Goal: Transaction & Acquisition: Purchase product/service

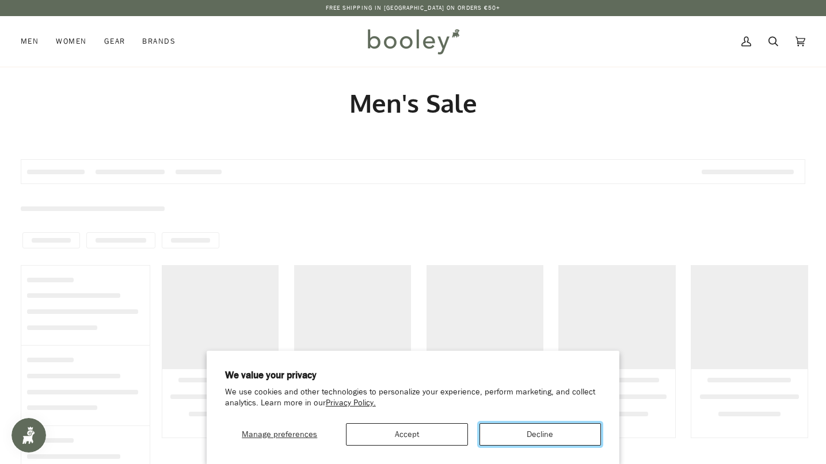
click at [541, 437] on button "Decline" at bounding box center [540, 435] width 122 height 22
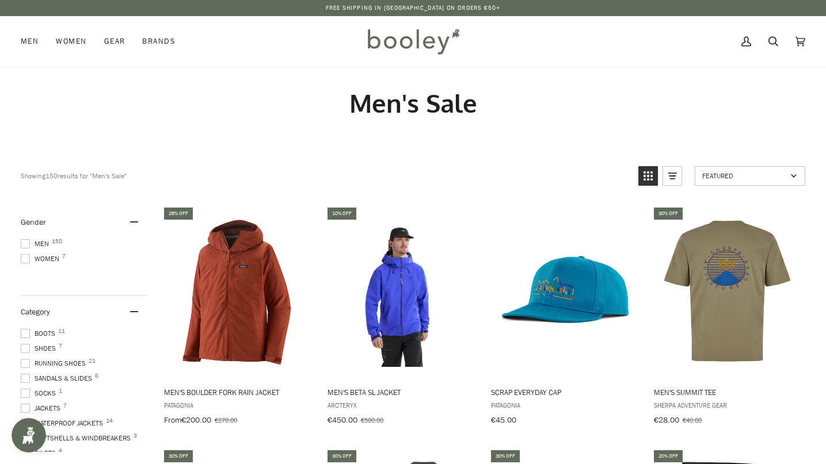
click at [414, 39] on img at bounding box center [413, 41] width 101 height 33
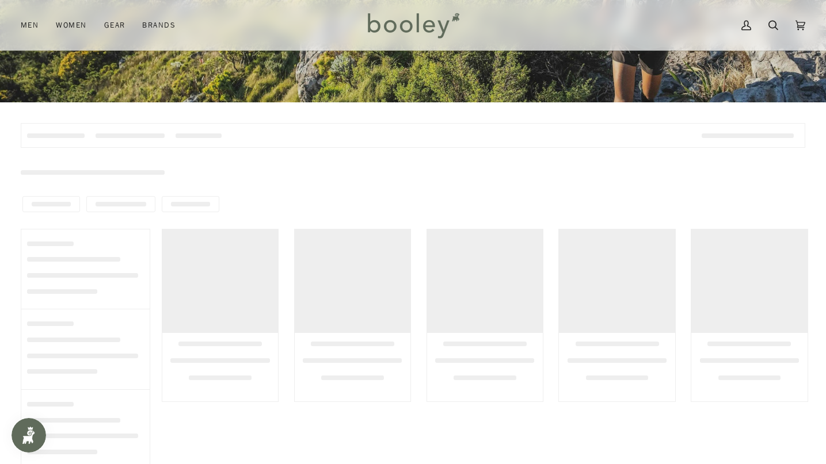
scroll to position [289, 0]
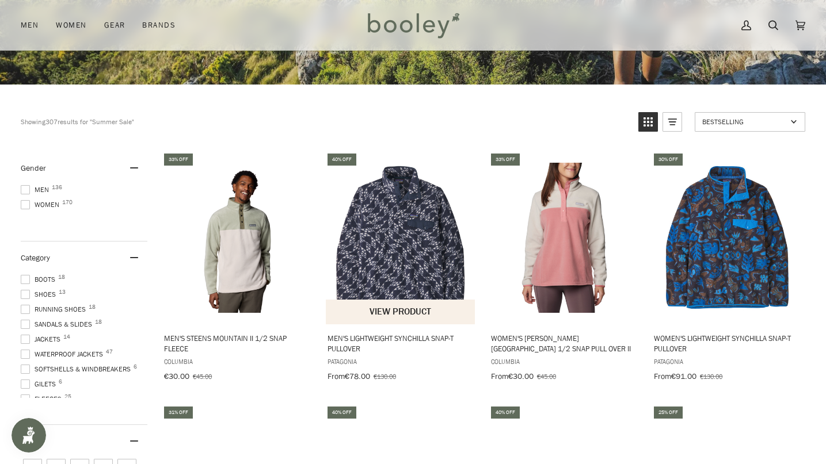
click at [388, 243] on img "Men's Lightweight Synchilla Snap-T Pullover" at bounding box center [401, 238] width 150 height 150
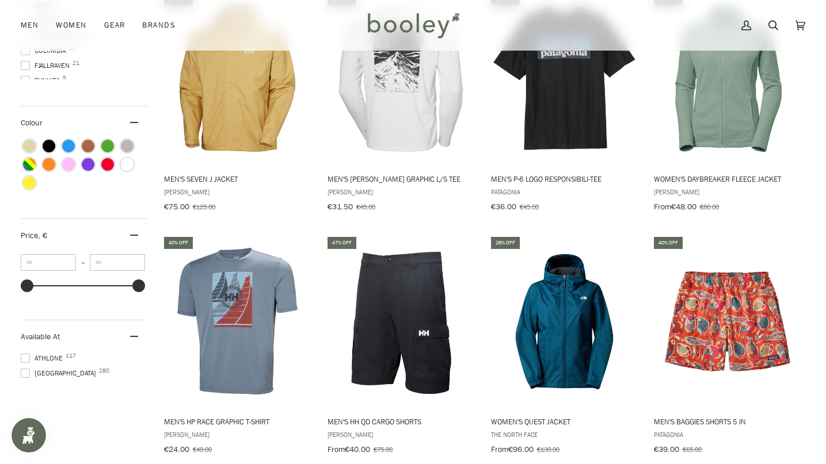
scroll to position [943, 0]
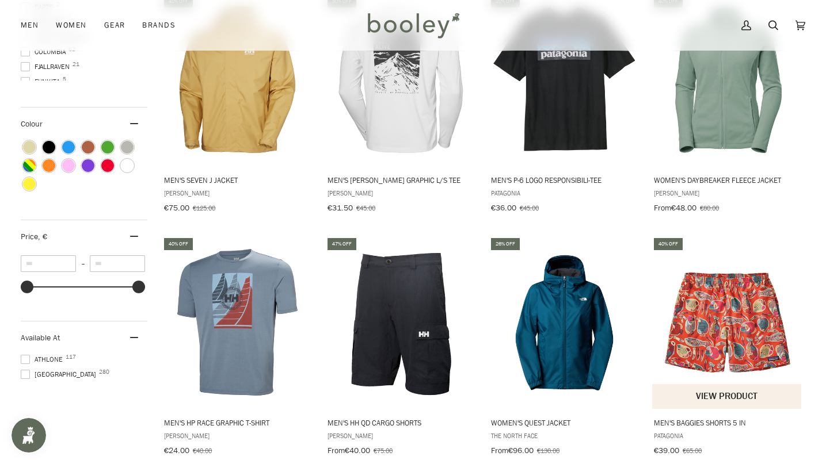
click at [717, 344] on img "Men's Baggies Shorts 5 in" at bounding box center [727, 322] width 150 height 150
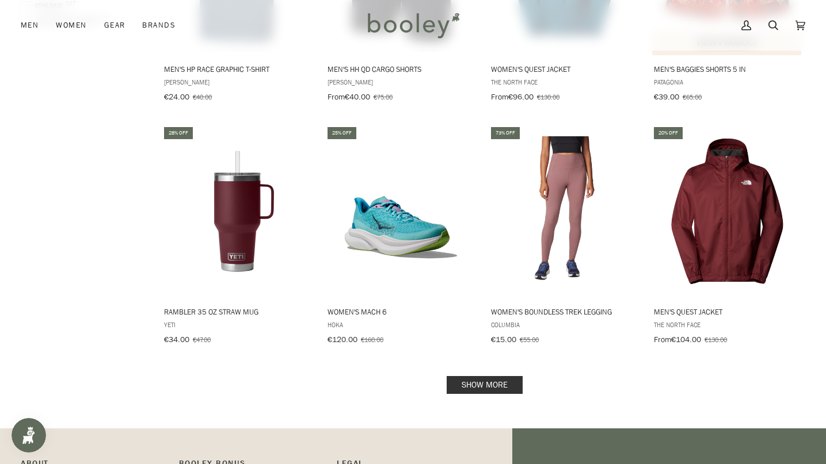
scroll to position [1298, 0]
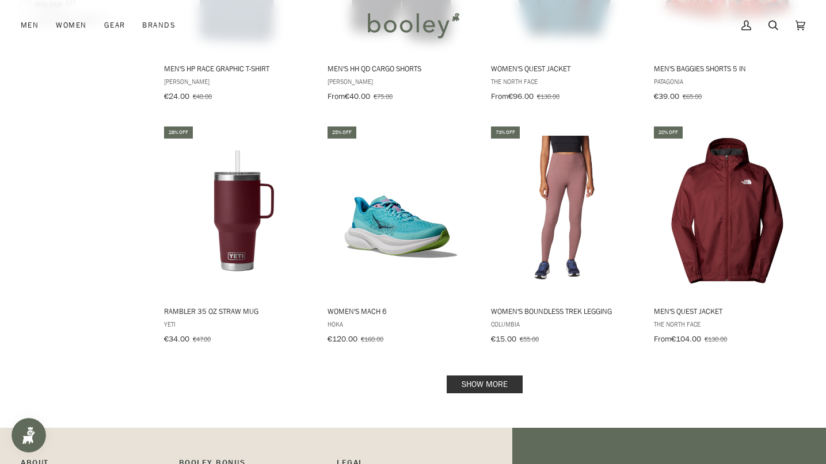
click at [476, 383] on link "Show more" at bounding box center [485, 385] width 76 height 18
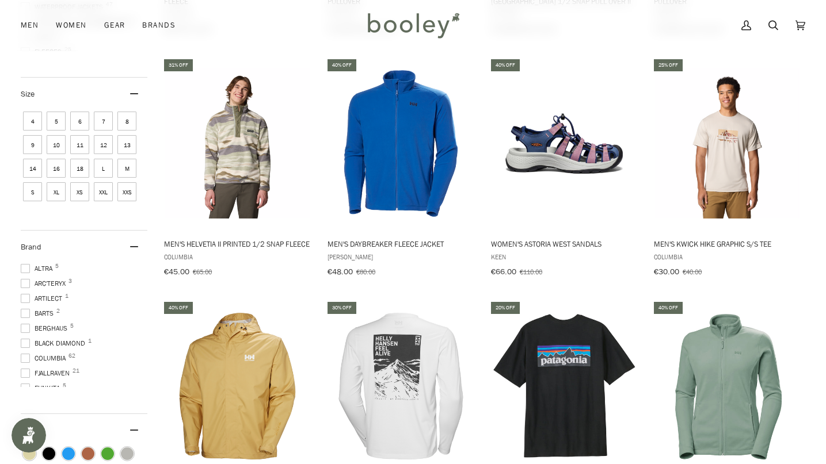
click at [28, 281] on span at bounding box center [25, 283] width 9 height 9
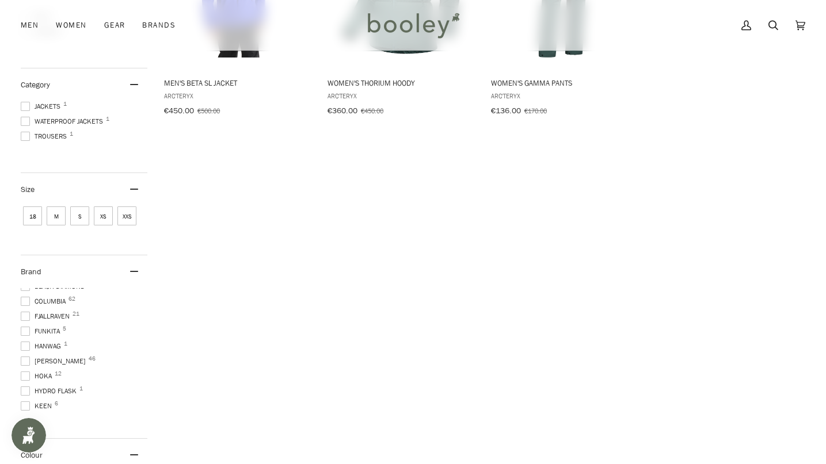
scroll to position [91, 0]
click at [25, 303] on span at bounding box center [25, 307] width 9 height 9
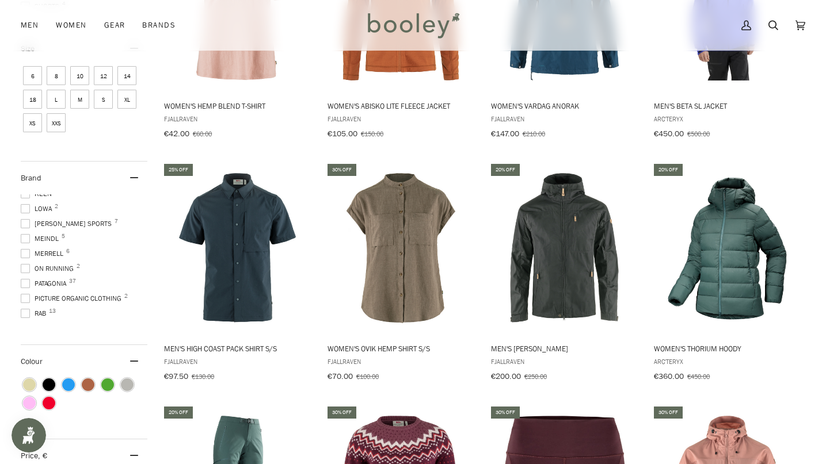
scroll to position [209, 0]
click at [25, 270] on span at bounding box center [25, 274] width 9 height 9
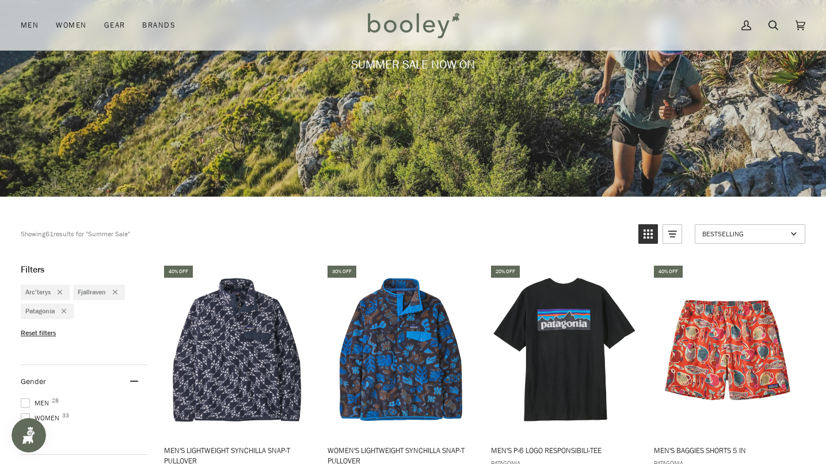
scroll to position [71, 0]
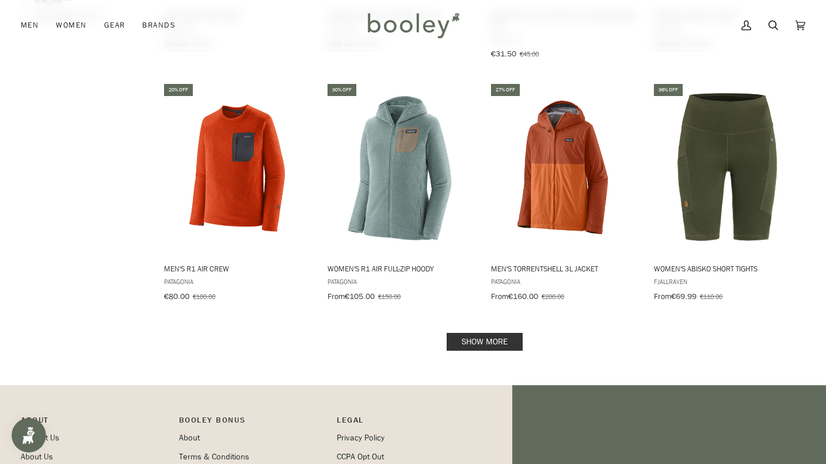
click at [487, 333] on link "Show more" at bounding box center [485, 342] width 76 height 18
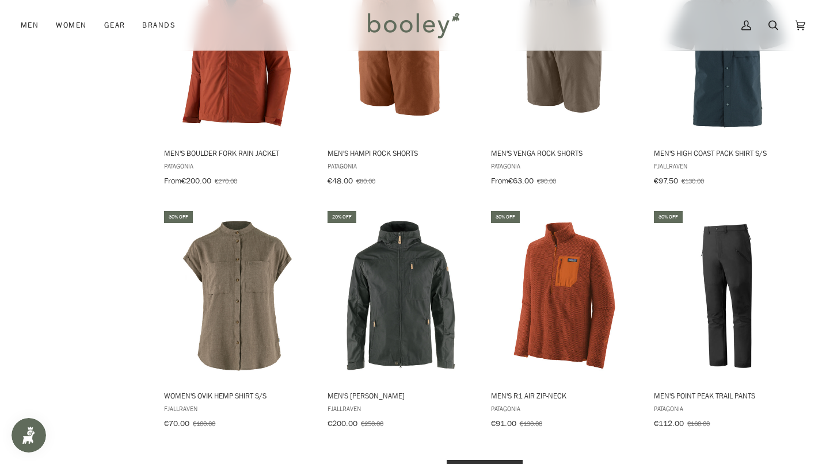
click at [490, 460] on link "Show more" at bounding box center [485, 469] width 76 height 18
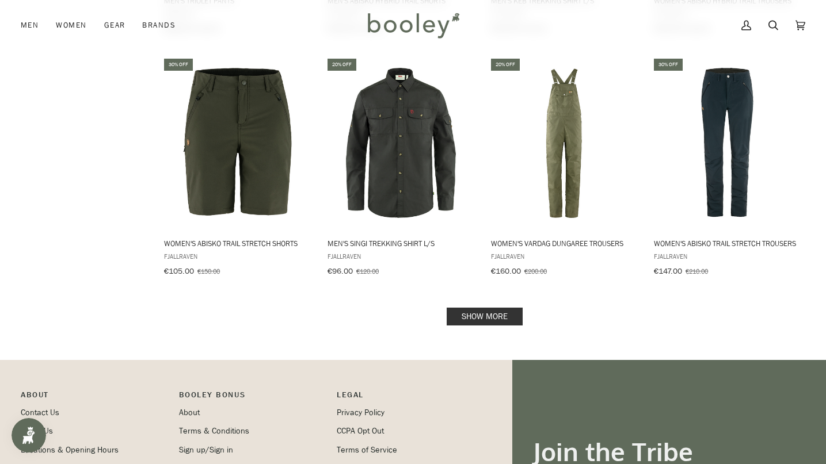
scroll to position [3836, 0]
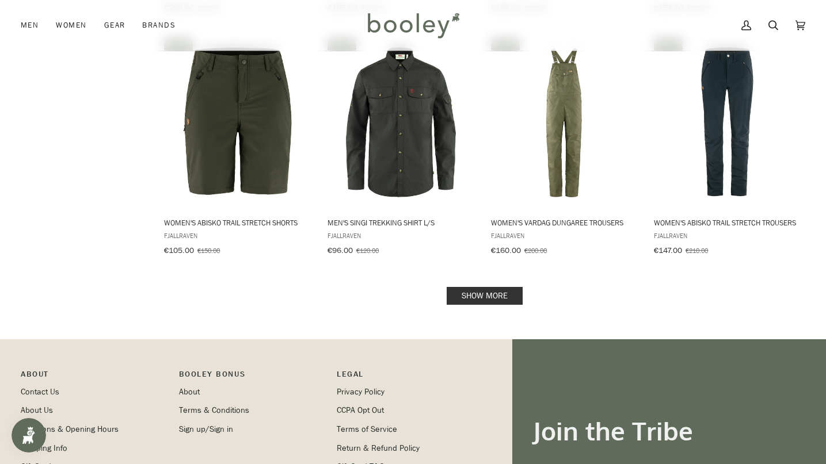
click at [489, 287] on link "Show more" at bounding box center [485, 296] width 76 height 18
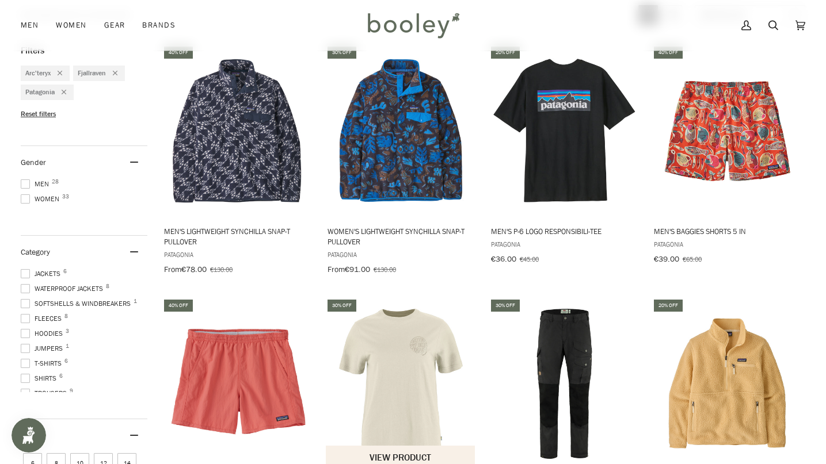
scroll to position [395, 0]
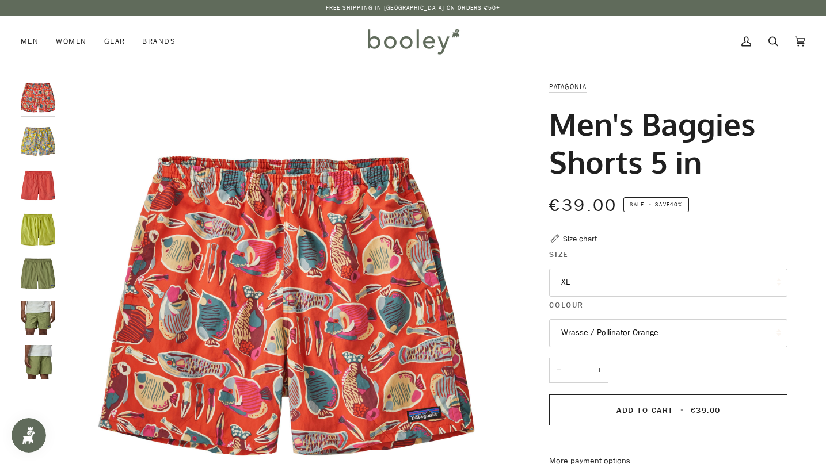
click at [583, 339] on button "Wrasse / Pollinator Orange" at bounding box center [668, 333] width 238 height 28
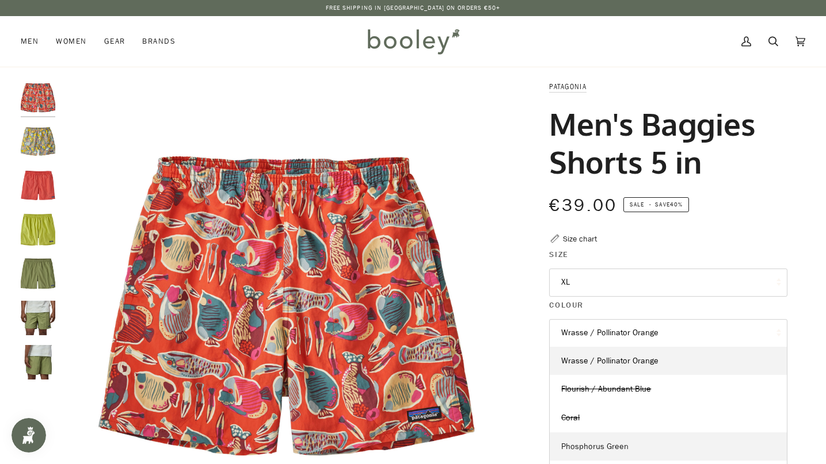
click at [586, 444] on span "Phosphorus Green" at bounding box center [594, 446] width 67 height 11
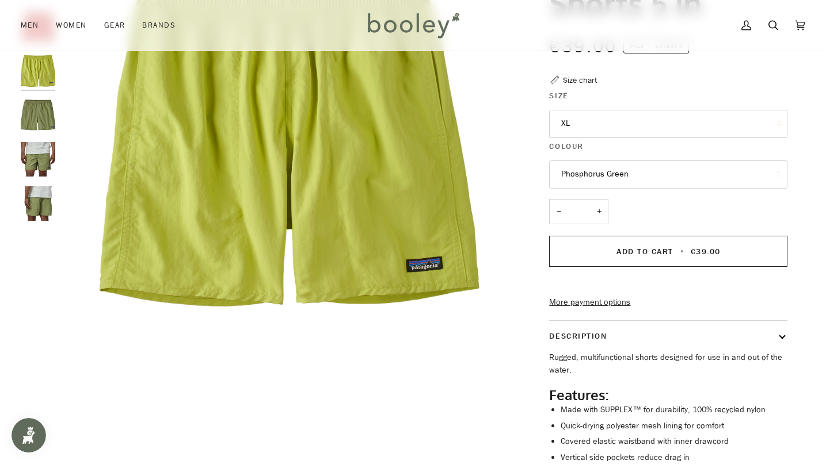
scroll to position [163, 0]
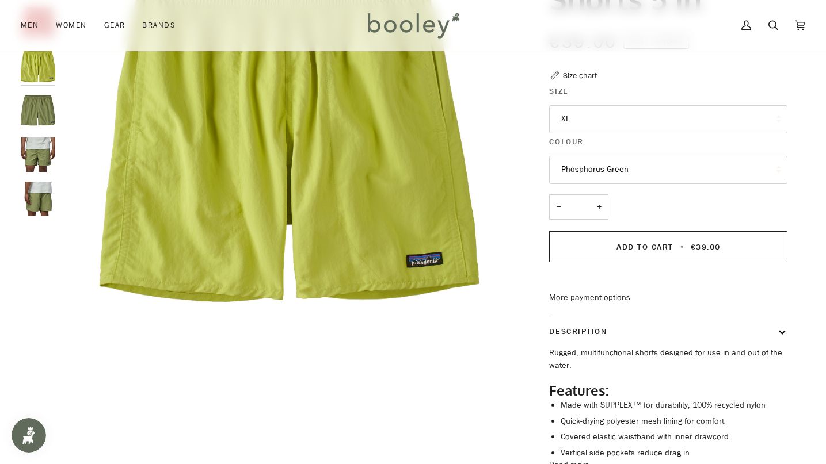
click at [623, 177] on button "Phosphorus Green" at bounding box center [668, 170] width 238 height 28
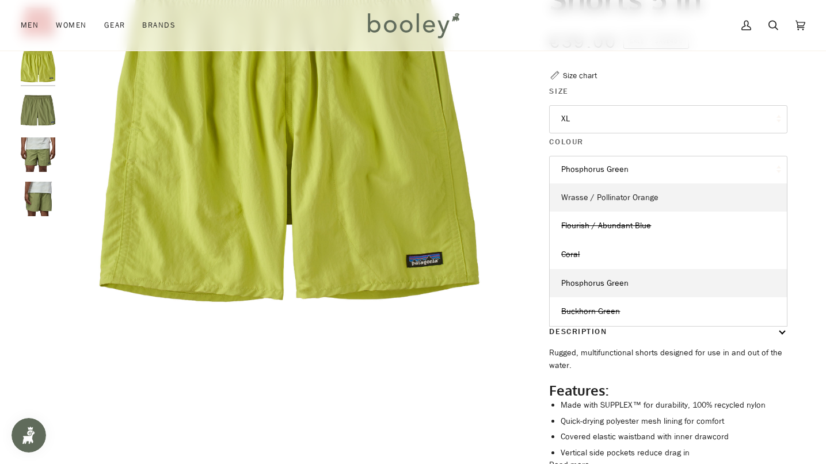
click at [619, 202] on span "Wrasse / Pollinator Orange" at bounding box center [609, 197] width 97 height 11
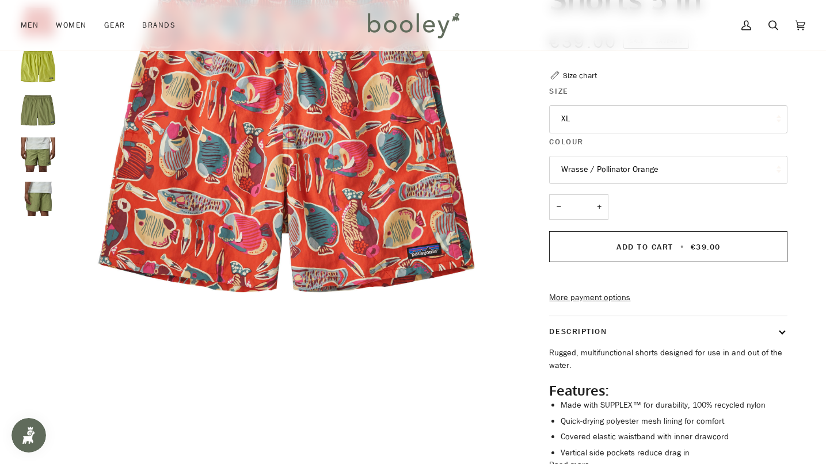
click at [609, 106] on button "XL" at bounding box center [668, 119] width 238 height 28
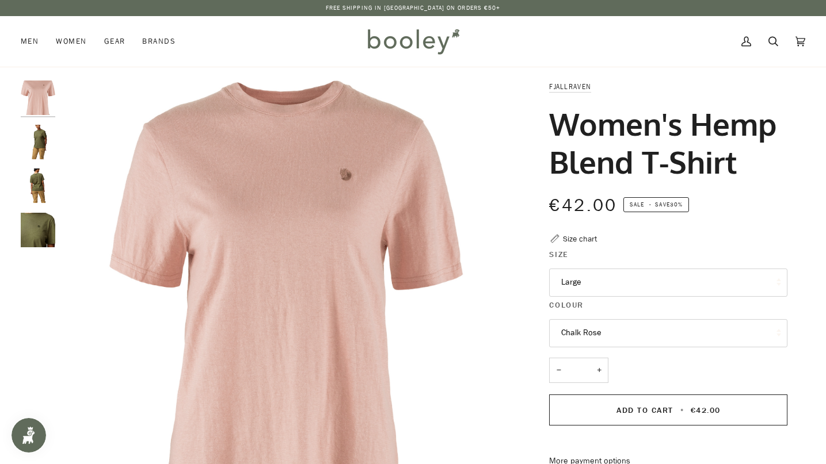
click at [640, 291] on button "Large" at bounding box center [668, 283] width 238 height 28
click at [666, 277] on button "Large" at bounding box center [668, 283] width 238 height 28
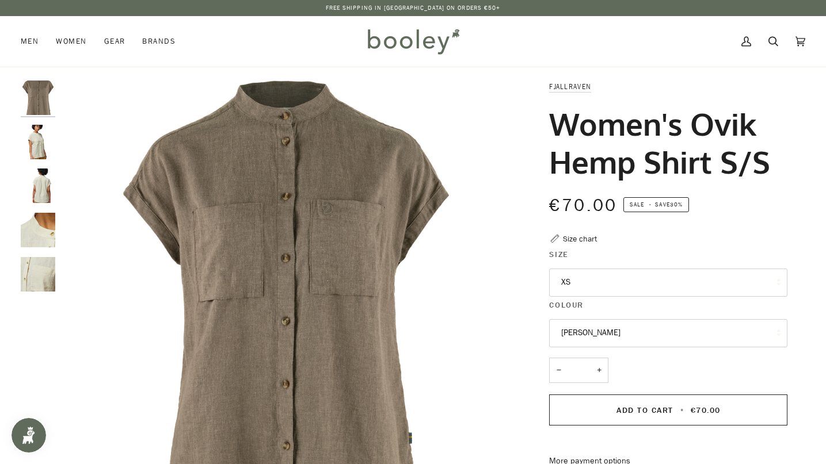
click at [624, 282] on button "XS" at bounding box center [668, 283] width 238 height 28
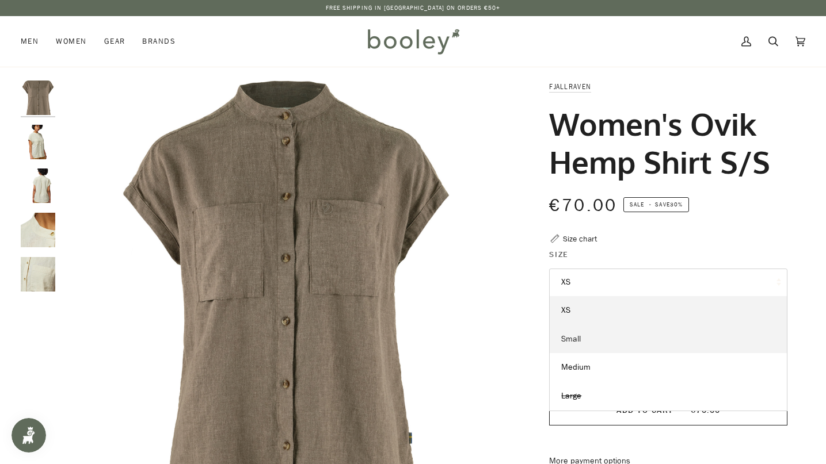
click at [617, 338] on link "Small" at bounding box center [668, 339] width 237 height 29
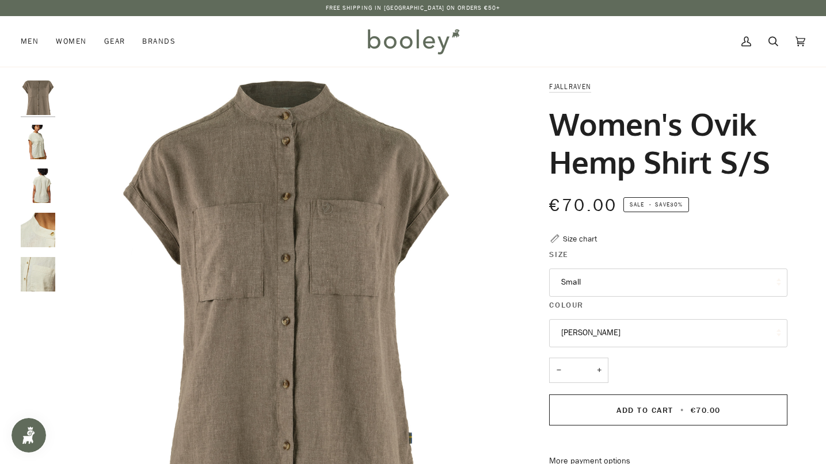
click at [35, 143] on img "Fjallraven Women's Ovik Hemp Shirt S/S - Booley Galway" at bounding box center [38, 142] width 35 height 35
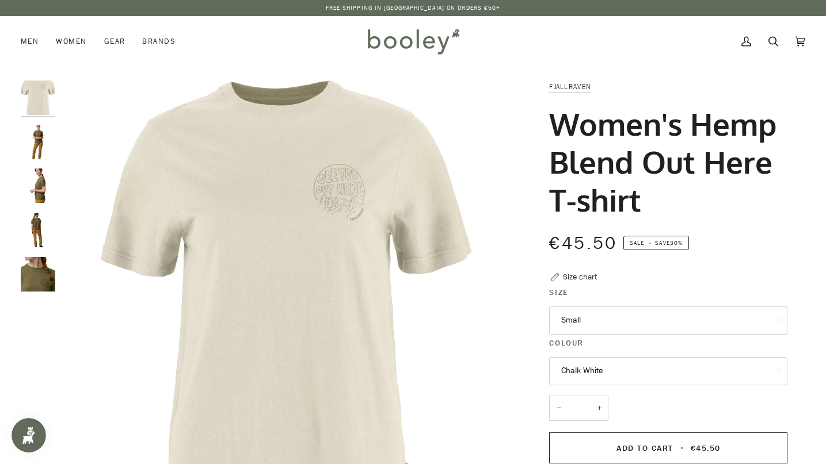
click at [627, 364] on button "Chalk White" at bounding box center [668, 371] width 238 height 28
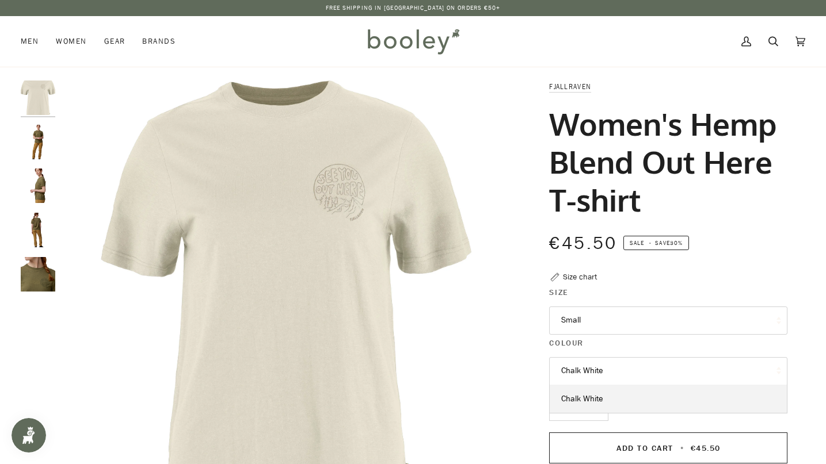
click at [627, 364] on button "Chalk White" at bounding box center [668, 371] width 238 height 28
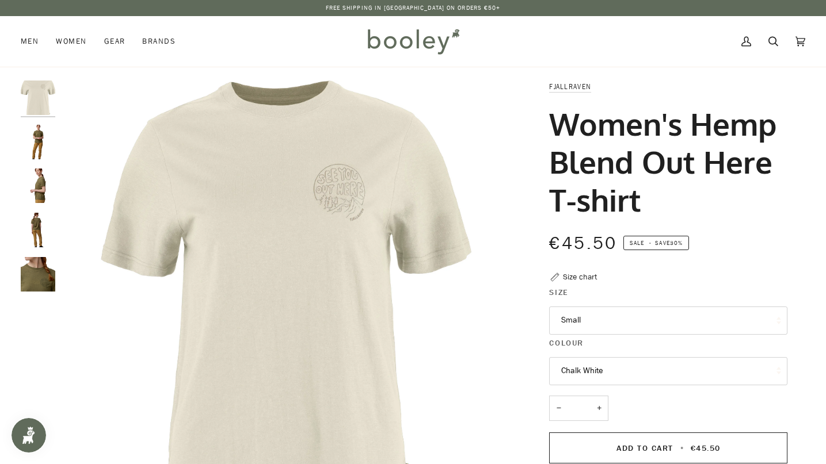
click at [42, 269] on img "Fjallraven Women's Hemp Blend Out Here T-shirt - Booley Galway" at bounding box center [38, 274] width 35 height 35
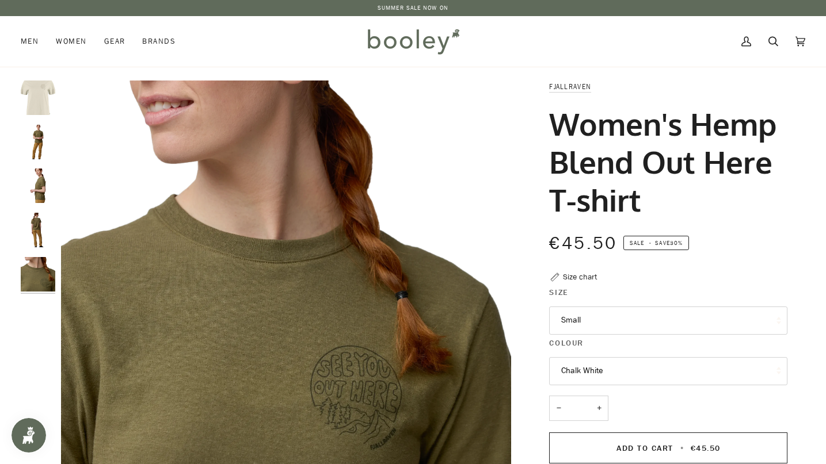
click at [36, 237] on img "Fjallraven Women's Hemp Blend Out Here T-shirt - Booley Galway" at bounding box center [38, 230] width 35 height 35
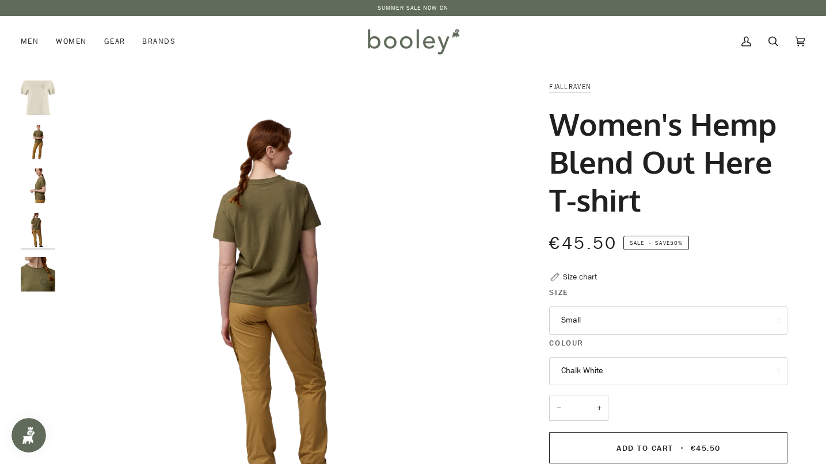
click at [37, 193] on img "Fjallraven Women's Hemp Blend Out Here T-shirt - Booley Galway" at bounding box center [38, 186] width 35 height 35
